Goal: Obtain resource: Download file/media

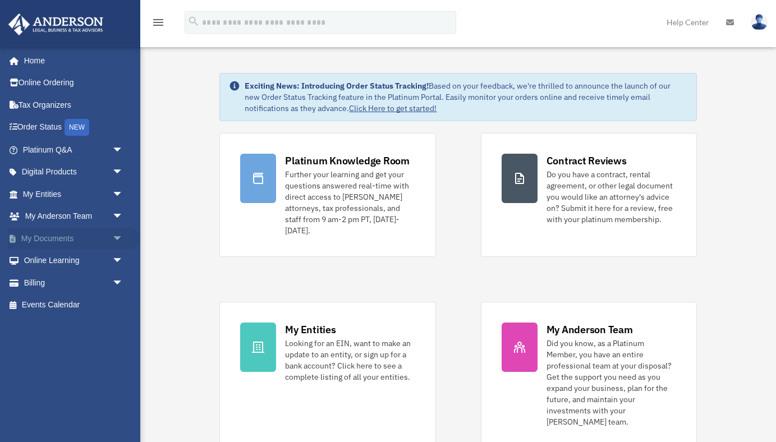
click at [61, 241] on link "My Documents arrow_drop_down" at bounding box center [74, 238] width 132 height 22
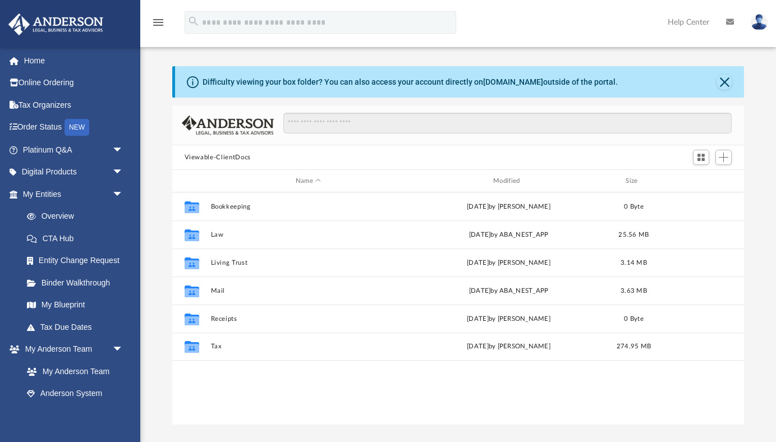
scroll to position [255, 572]
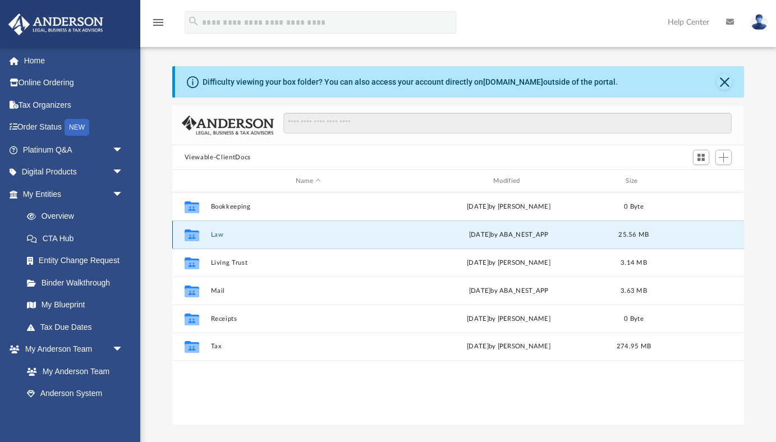
click at [226, 237] on button "Law" at bounding box center [307, 234] width 195 height 7
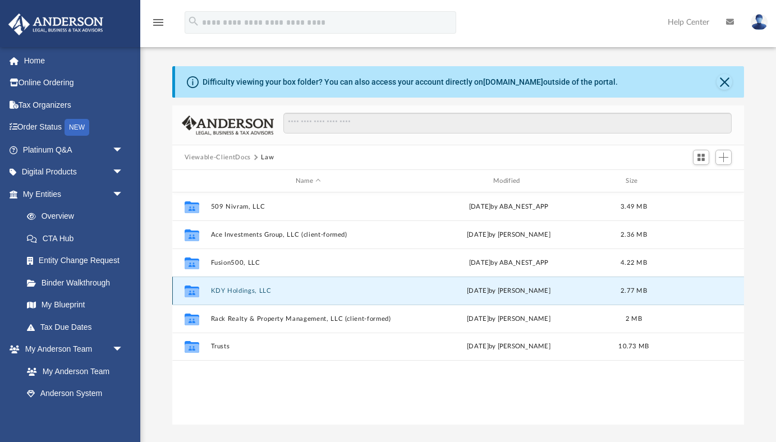
click at [252, 290] on button "KDY Holdings, LLC" at bounding box center [307, 290] width 195 height 7
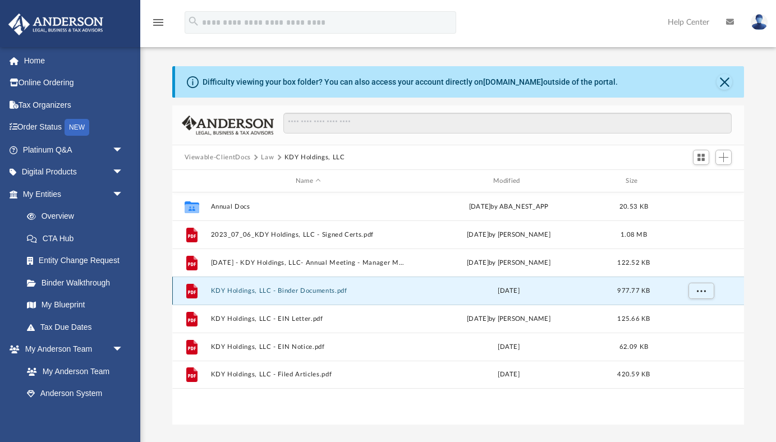
click at [252, 290] on button "KDY Holdings, LLC - Binder Documents.pdf" at bounding box center [307, 290] width 195 height 7
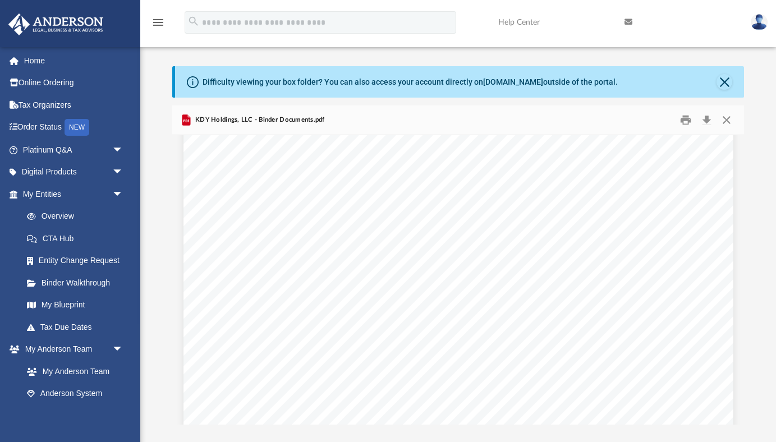
scroll to position [22277, 0]
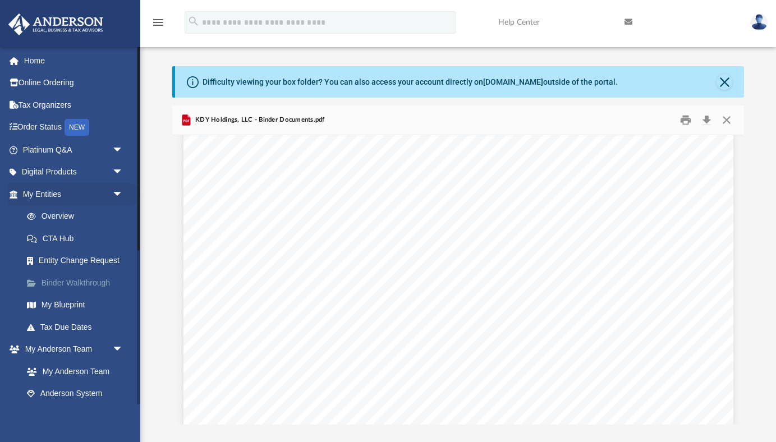
click at [80, 282] on link "Binder Walkthrough" at bounding box center [78, 283] width 125 height 22
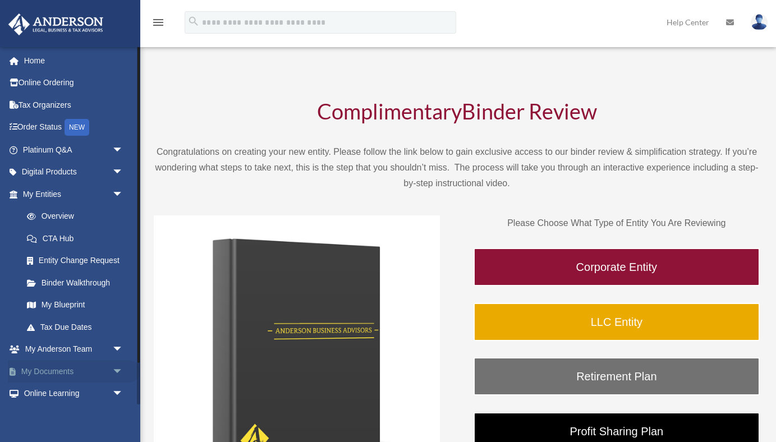
click at [63, 371] on link "My Documents arrow_drop_down" at bounding box center [74, 371] width 132 height 22
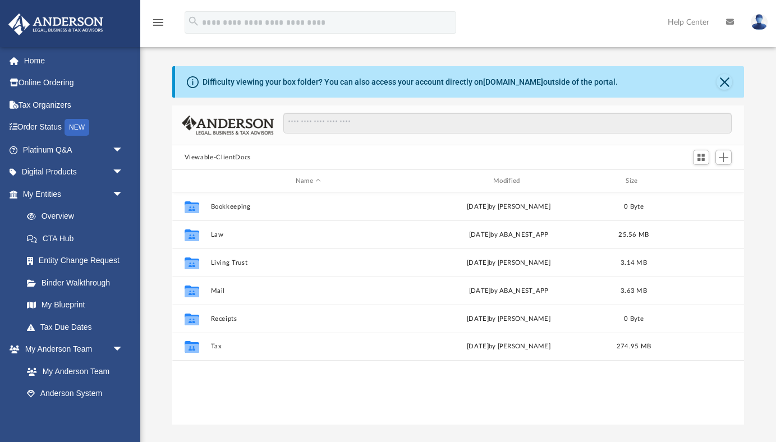
scroll to position [255, 572]
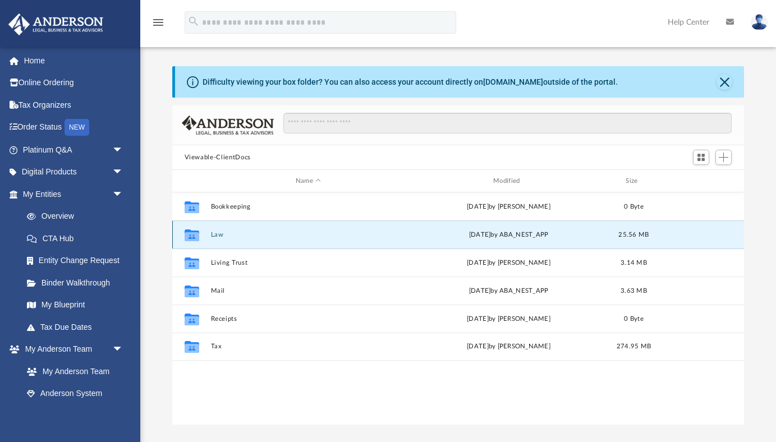
click at [221, 231] on button "Law" at bounding box center [307, 234] width 195 height 7
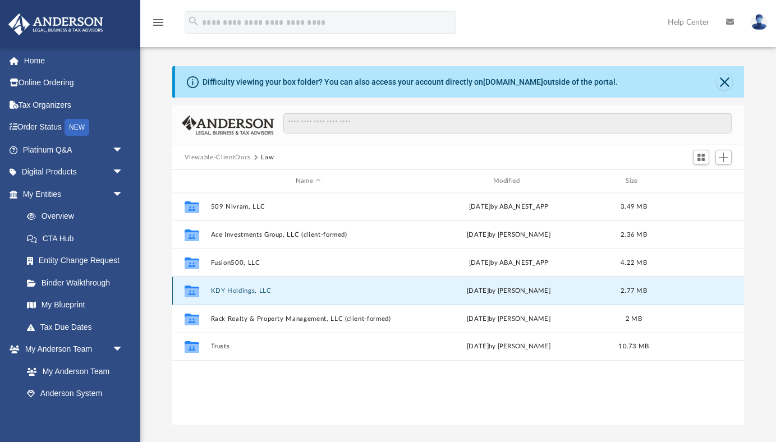
click at [227, 290] on button "KDY Holdings, LLC" at bounding box center [307, 290] width 195 height 7
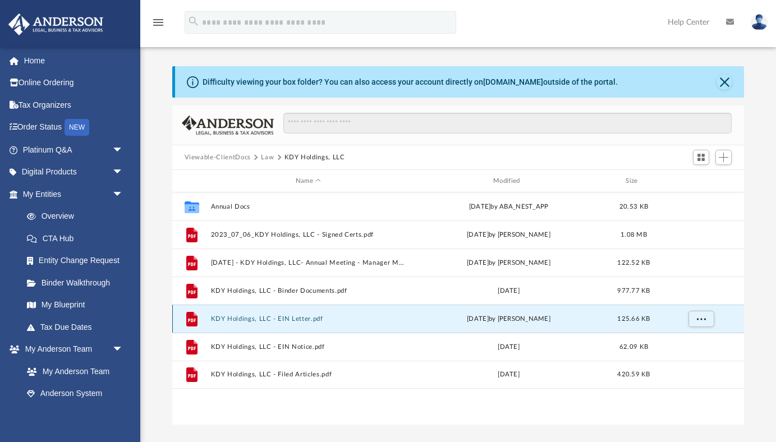
click at [288, 318] on button "KDY Holdings, LLC - EIN Letter.pdf" at bounding box center [307, 318] width 195 height 7
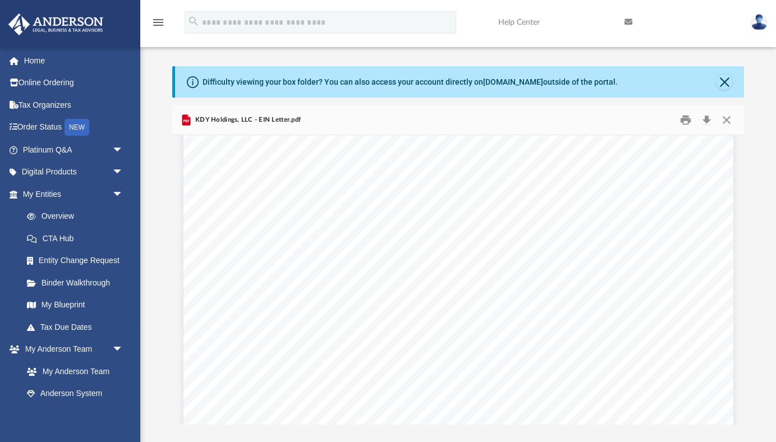
scroll to position [0, 0]
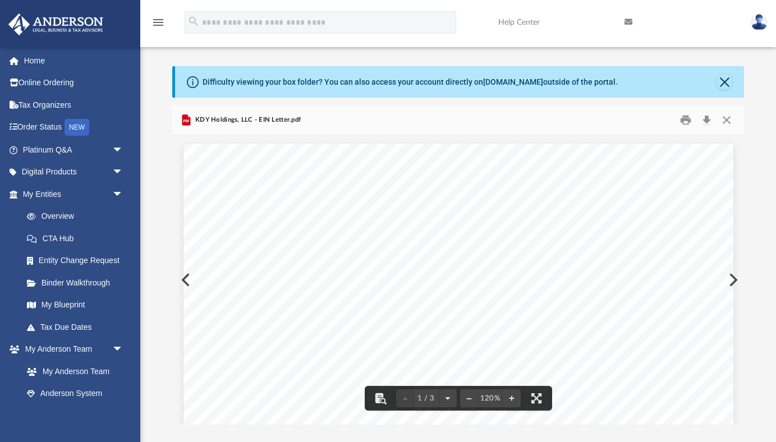
click at [734, 280] on button "Preview" at bounding box center [732, 279] width 25 height 31
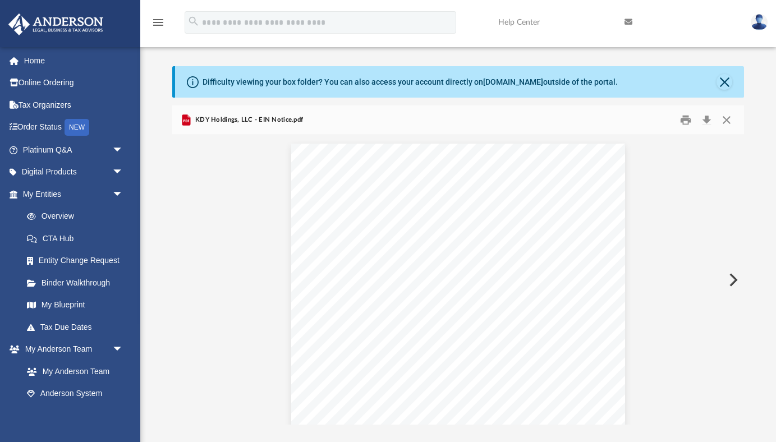
click at [734, 280] on button "Preview" at bounding box center [732, 279] width 25 height 31
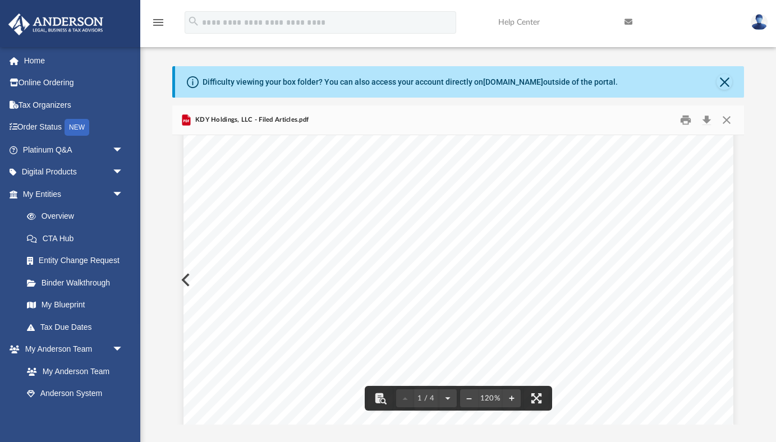
click at [184, 282] on div "[US_STATE] Secretary of State [PERSON_NAME] [GEOGRAPHIC_DATA]-0020 Ph. [PHONE_N…" at bounding box center [459, 282] width 550 height 712
click at [186, 285] on div "[US_STATE] Secretary of State [PERSON_NAME] [GEOGRAPHIC_DATA]-0020 Ph. [PHONE_N…" at bounding box center [459, 369] width 550 height 712
click at [725, 82] on button "Close" at bounding box center [725, 82] width 16 height 16
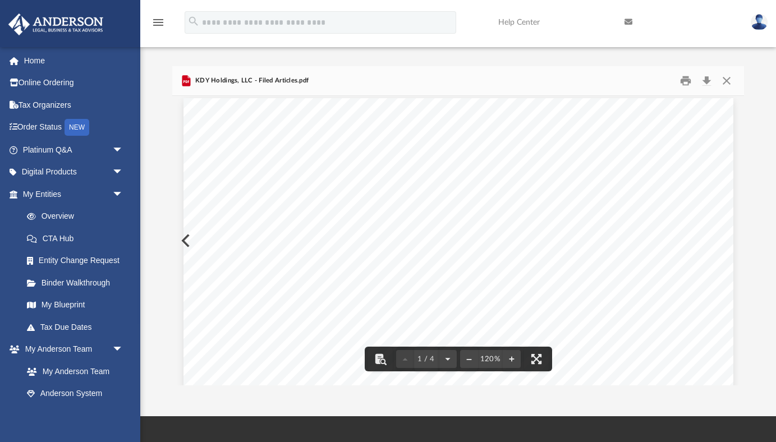
scroll to position [0, 0]
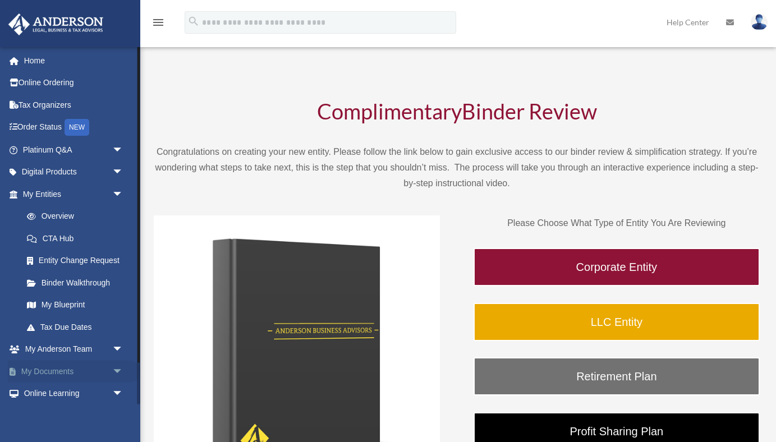
click at [62, 370] on link "My Documents arrow_drop_down" at bounding box center [74, 371] width 132 height 22
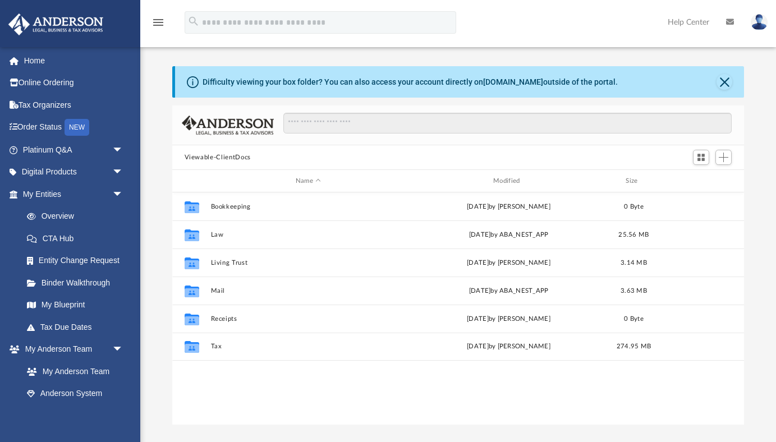
scroll to position [255, 572]
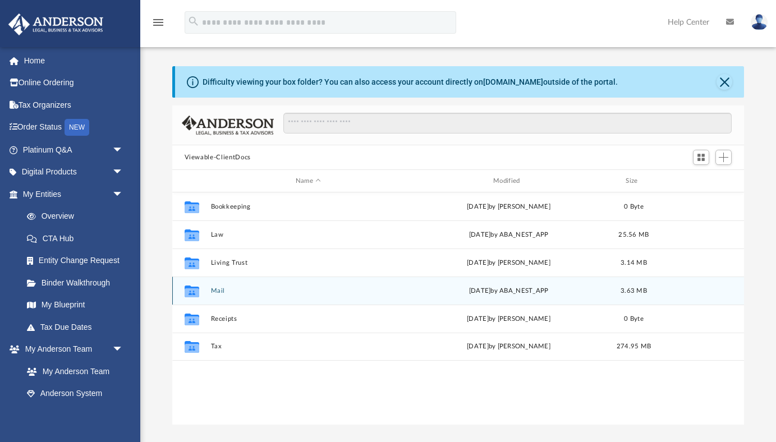
click at [218, 291] on button "Mail" at bounding box center [307, 290] width 195 height 7
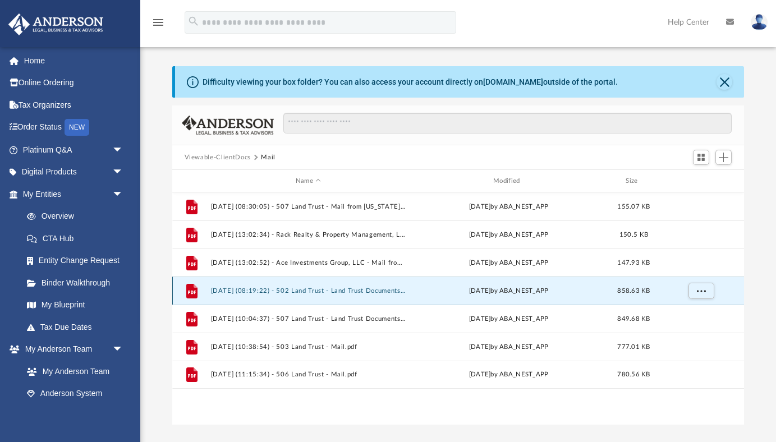
click at [354, 291] on button "[DATE] (08:19:22) - 502 Land Trust - Land Trust Documents from [PERSON_NAME], P…" at bounding box center [307, 290] width 195 height 7
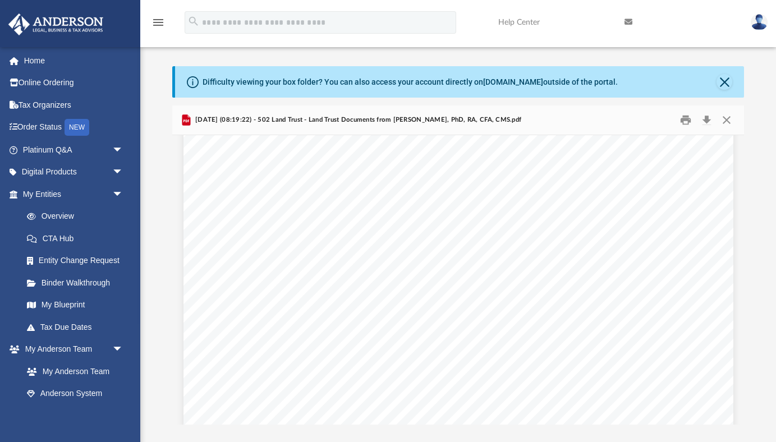
scroll to position [0, 0]
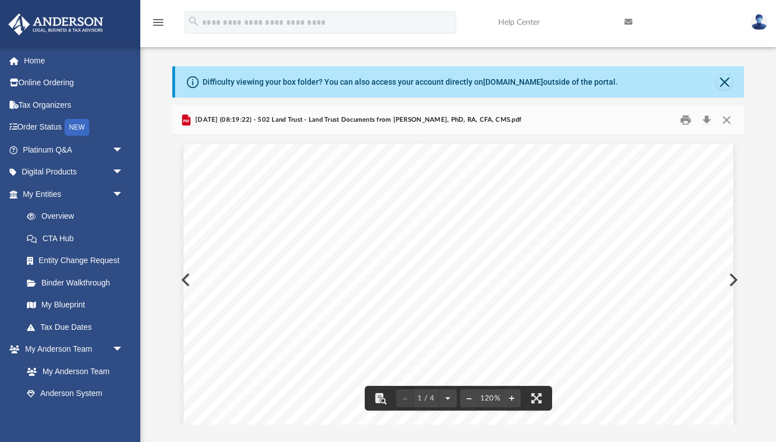
click at [723, 80] on button "Close" at bounding box center [725, 82] width 16 height 16
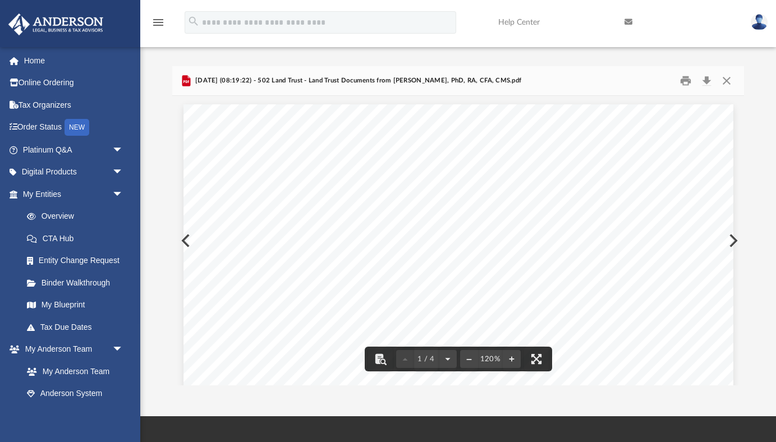
click at [181, 244] on button "Preview" at bounding box center [184, 240] width 25 height 31
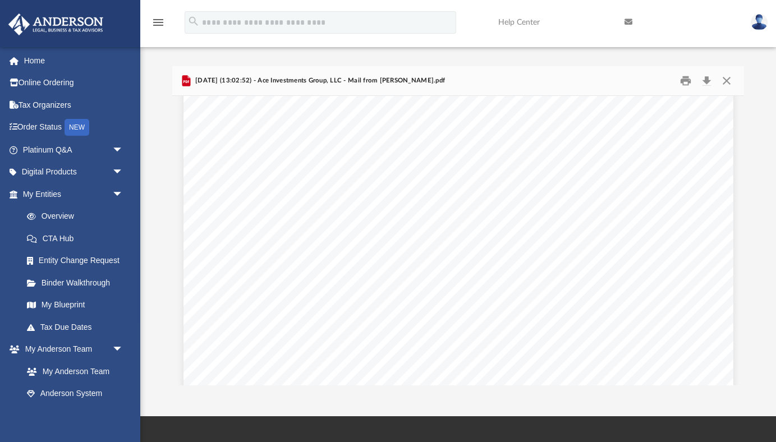
scroll to position [92, 0]
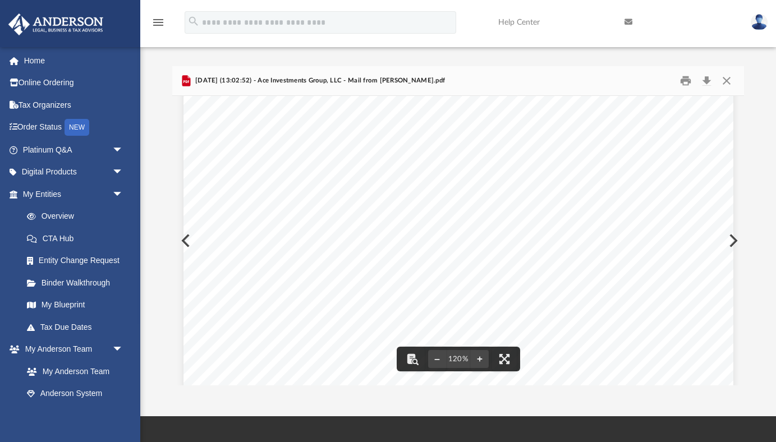
click at [185, 240] on div "Page 1" at bounding box center [459, 365] width 550 height 706
click at [723, 80] on button "Close" at bounding box center [727, 80] width 20 height 17
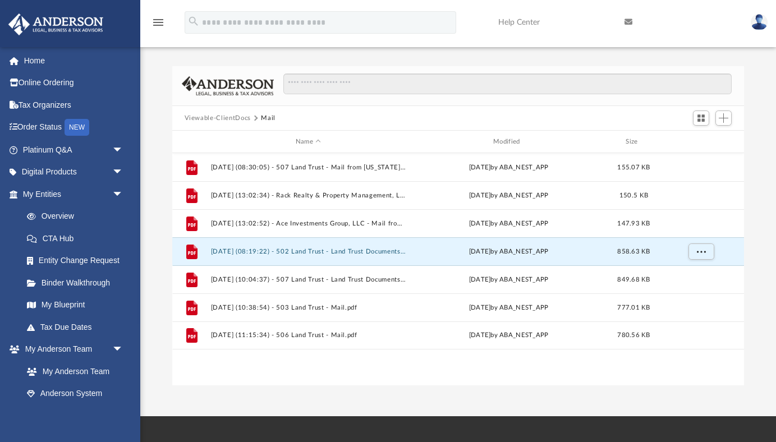
click at [238, 117] on button "Viewable-ClientDocs" at bounding box center [218, 118] width 66 height 10
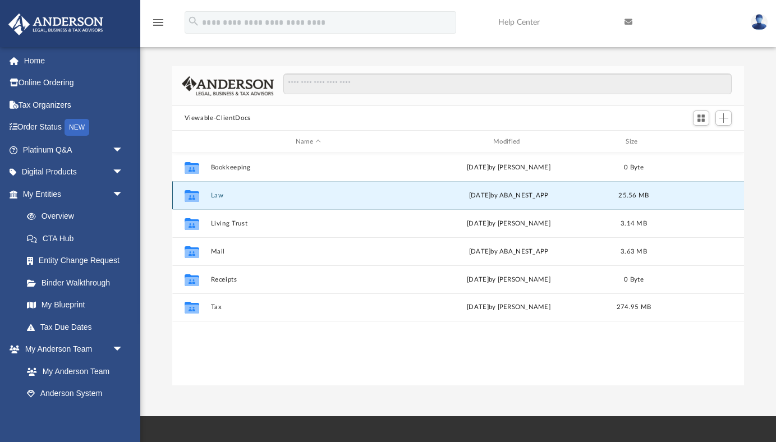
click at [216, 194] on button "Law" at bounding box center [307, 195] width 195 height 7
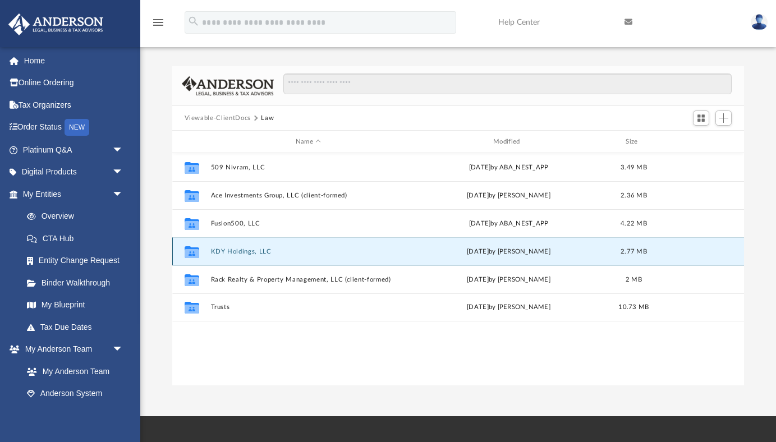
click at [225, 249] on button "KDY Holdings, LLC" at bounding box center [307, 251] width 195 height 7
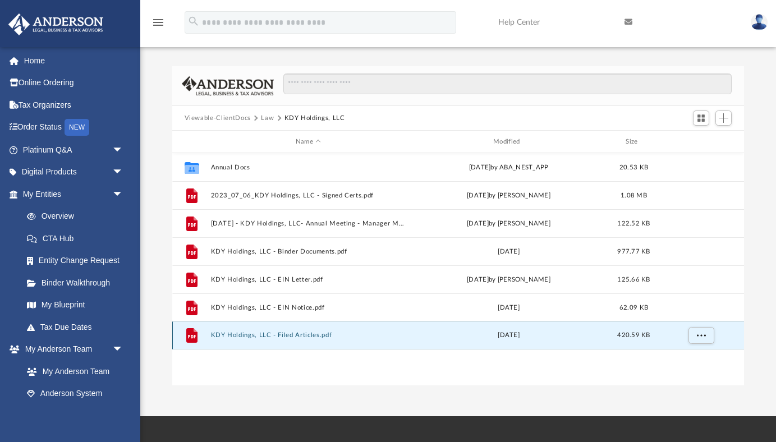
click at [297, 337] on button "KDY Holdings, LLC - Filed Articles.pdf" at bounding box center [307, 335] width 195 height 7
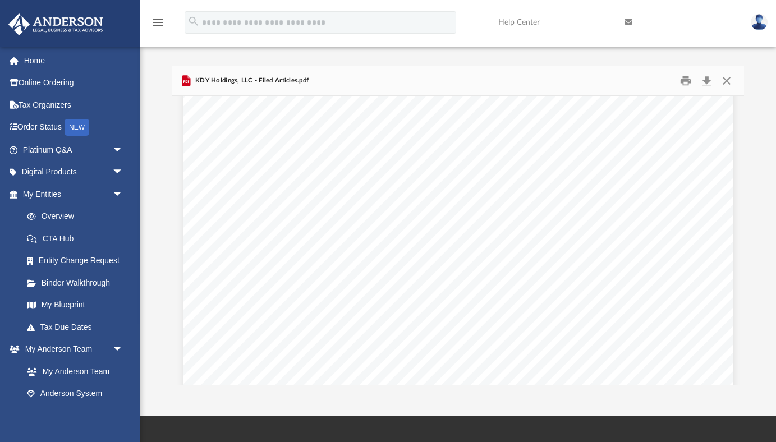
scroll to position [0, 0]
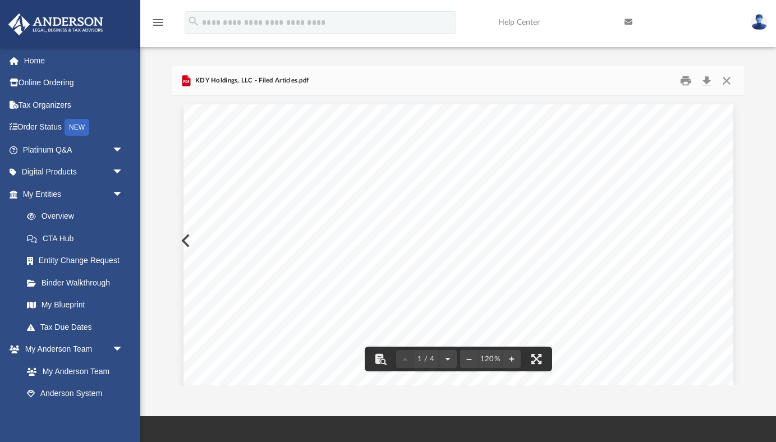
click at [726, 80] on button "Close" at bounding box center [727, 80] width 20 height 17
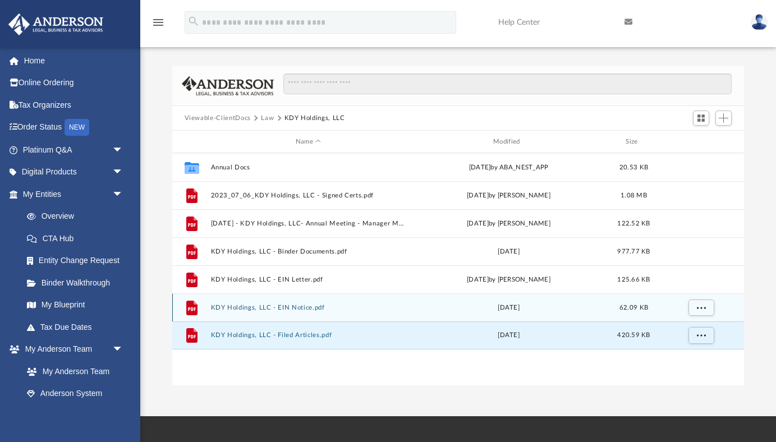
click at [297, 303] on div "File KDY Holdings, LLC - EIN Notice.pdf [DATE] 62.09 KB" at bounding box center [458, 308] width 572 height 28
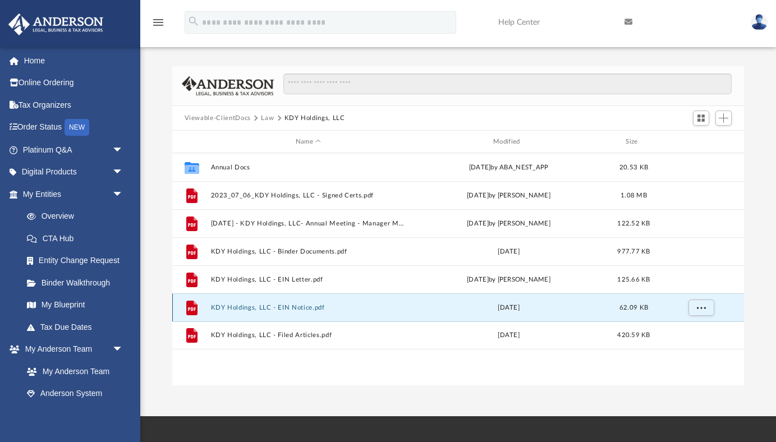
click at [297, 307] on button "KDY Holdings, LLC - EIN Notice.pdf" at bounding box center [307, 307] width 195 height 7
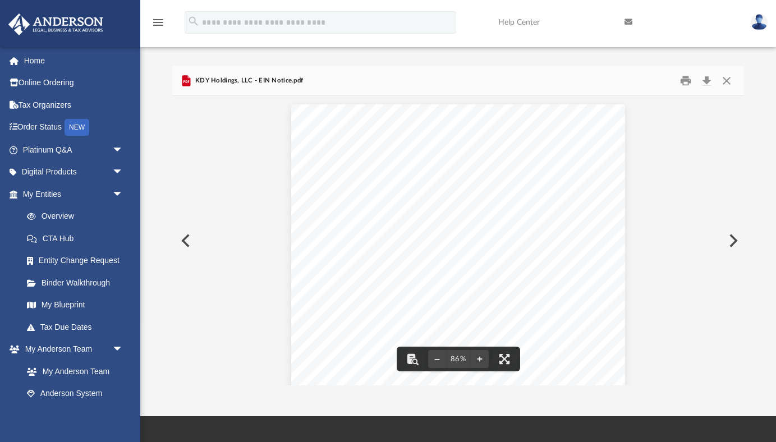
scroll to position [13, 0]
click at [728, 80] on button "Close" at bounding box center [727, 80] width 20 height 17
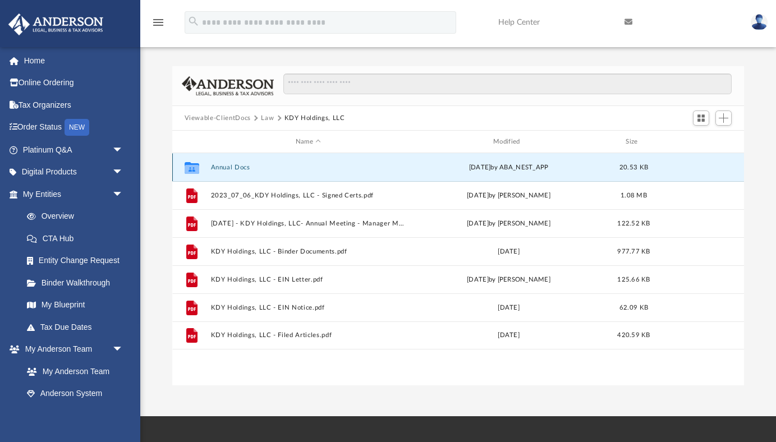
click at [240, 166] on button "Annual Docs" at bounding box center [307, 167] width 195 height 7
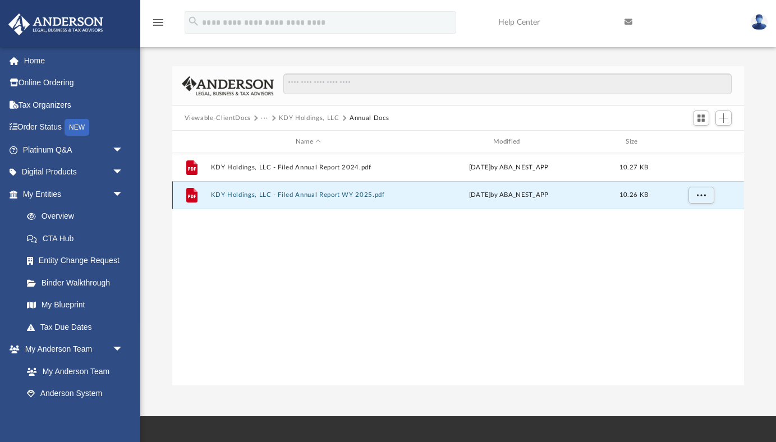
click at [313, 194] on button "KDY Holdings, LLC - Filed Annual Report WY 2025.pdf" at bounding box center [307, 194] width 195 height 7
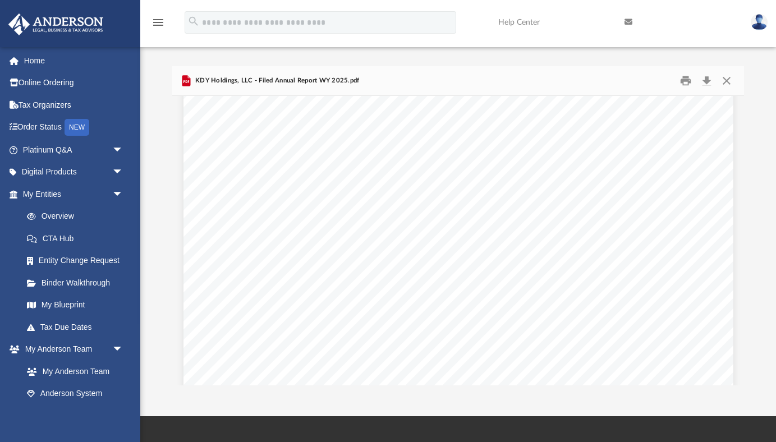
scroll to position [0, 0]
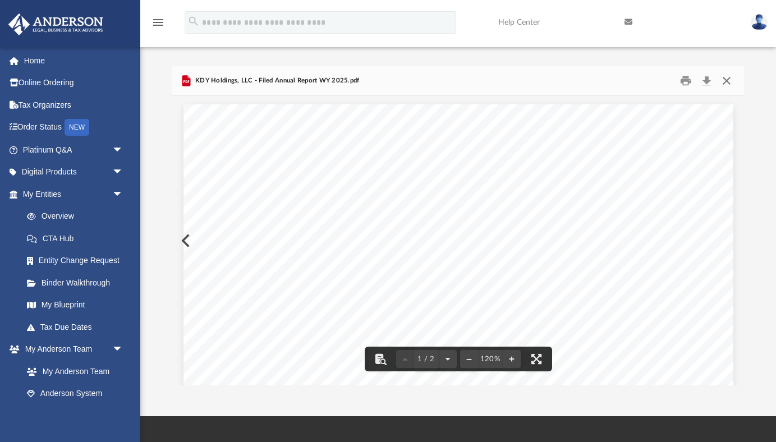
click at [726, 77] on button "Close" at bounding box center [727, 80] width 20 height 17
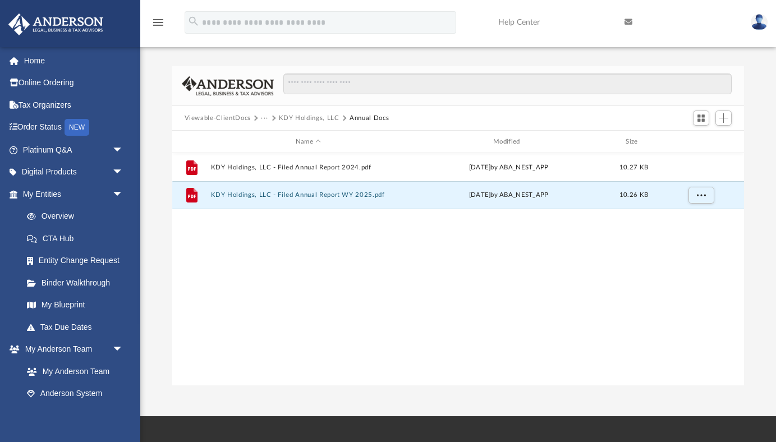
click at [299, 118] on button "KDY Holdings, LLC" at bounding box center [309, 118] width 61 height 10
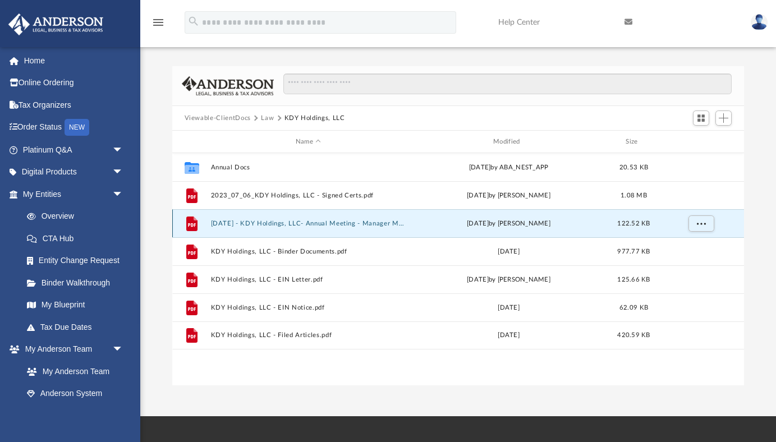
click at [318, 220] on button "[DATE] - KDY Holdings, LLC- Annual Meeting - Manager Managed.pdf" at bounding box center [307, 223] width 195 height 7
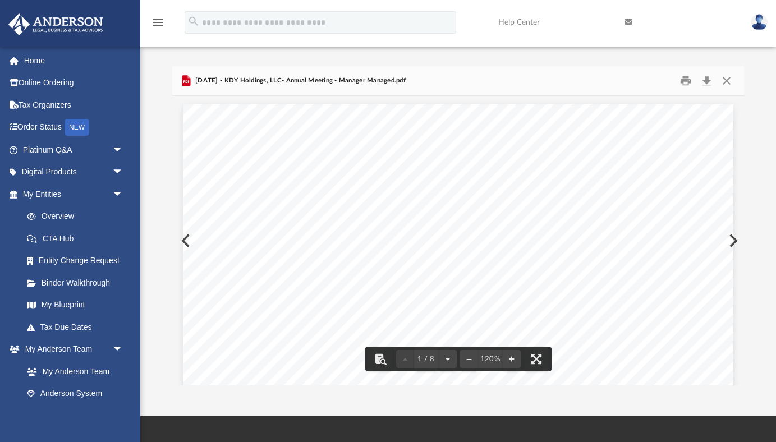
click at [225, 75] on div "[DATE] - KDY Holdings, LLC- Annual Meeting - Manager Managed.pdf" at bounding box center [293, 80] width 226 height 13
click at [728, 81] on button "Close" at bounding box center [727, 80] width 20 height 17
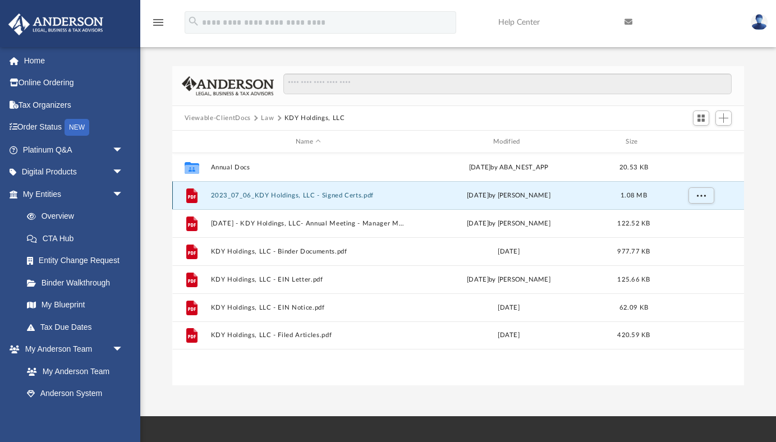
click at [265, 194] on button "2023_07_06_KDY Holdings, LLC - Signed Certs.pdf" at bounding box center [307, 195] width 195 height 7
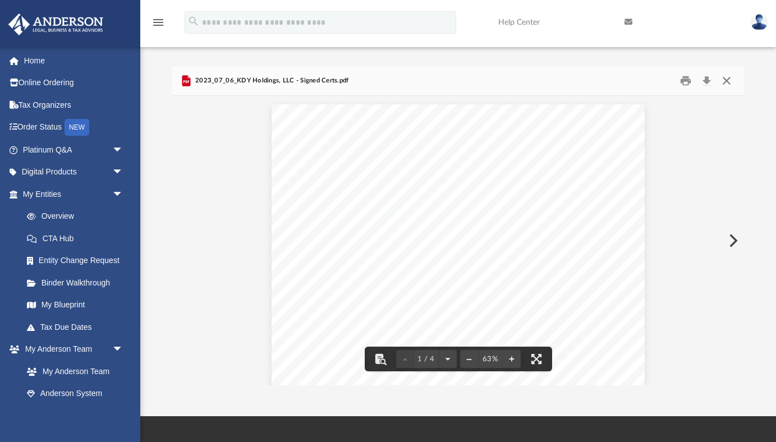
click at [727, 81] on button "Close" at bounding box center [727, 80] width 20 height 17
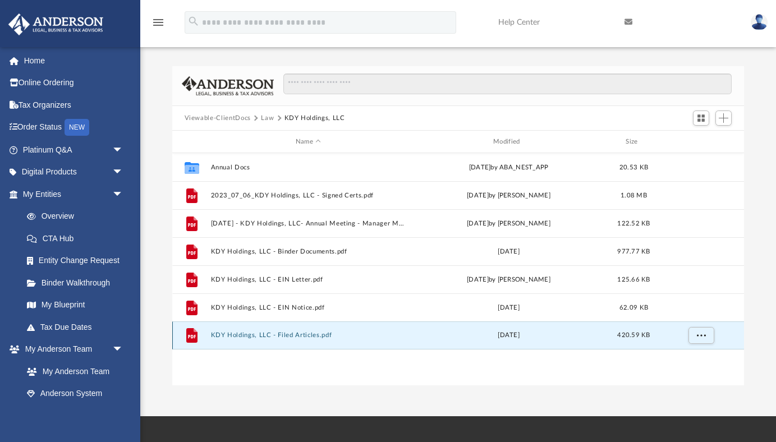
click at [304, 333] on button "KDY Holdings, LLC - Filed Articles.pdf" at bounding box center [307, 335] width 195 height 7
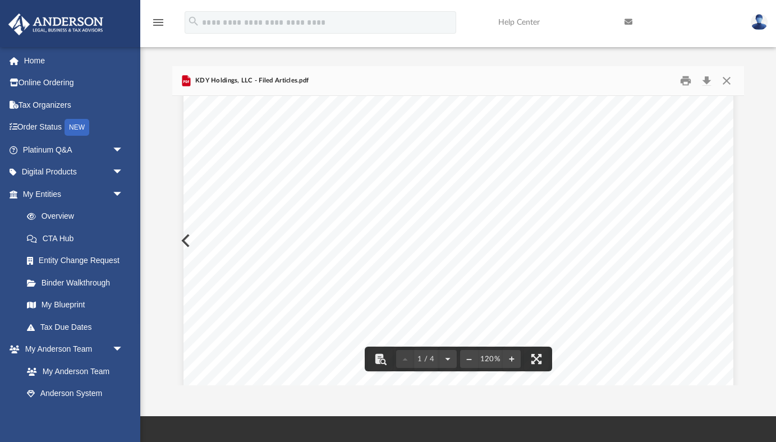
scroll to position [134, 0]
click at [727, 81] on button "Close" at bounding box center [727, 80] width 20 height 17
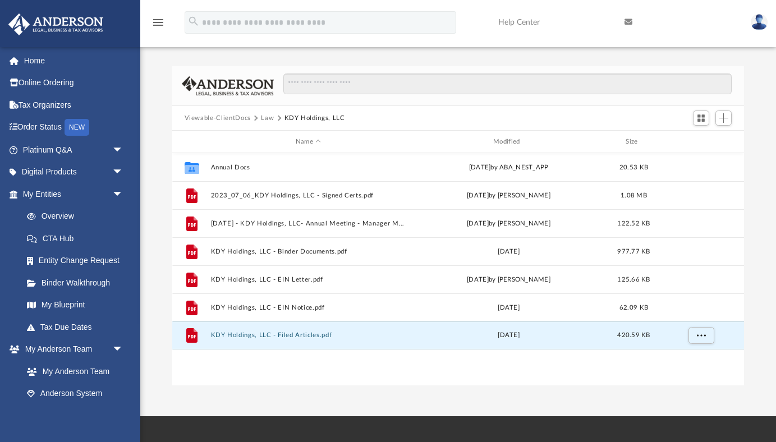
click at [265, 117] on button "Law" at bounding box center [267, 118] width 13 height 10
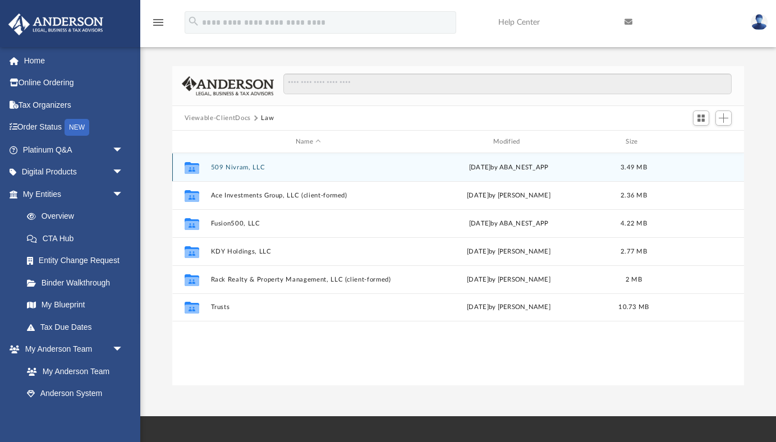
click at [236, 166] on button "509 Nivram, LLC" at bounding box center [307, 167] width 195 height 7
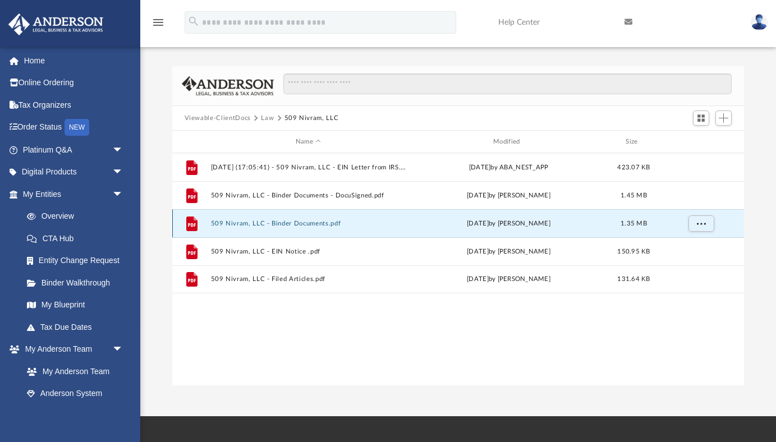
click at [309, 223] on button "509 Nivram, LLC - Binder Documents.pdf" at bounding box center [307, 223] width 195 height 7
